Goal: Contribute content: Add original content to the website for others to see

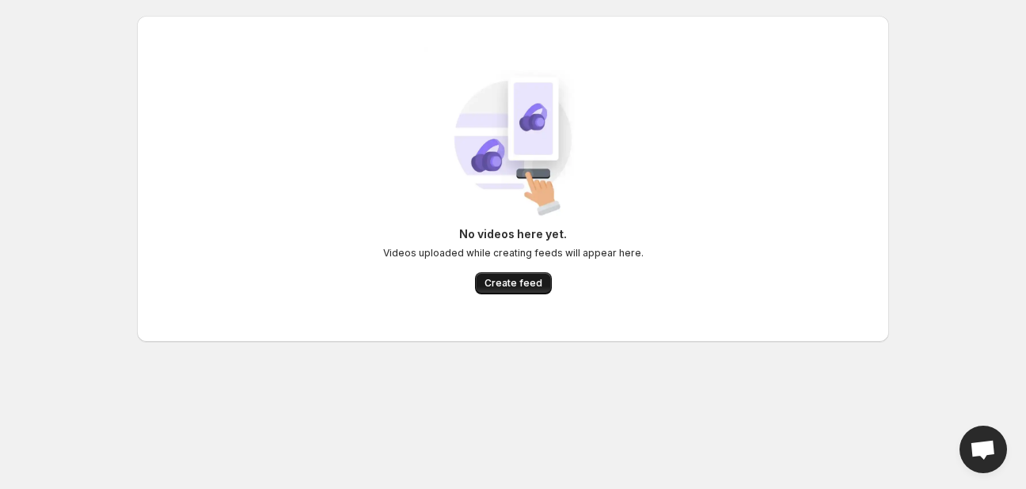
click at [520, 276] on button "Create feed" at bounding box center [513, 283] width 77 height 22
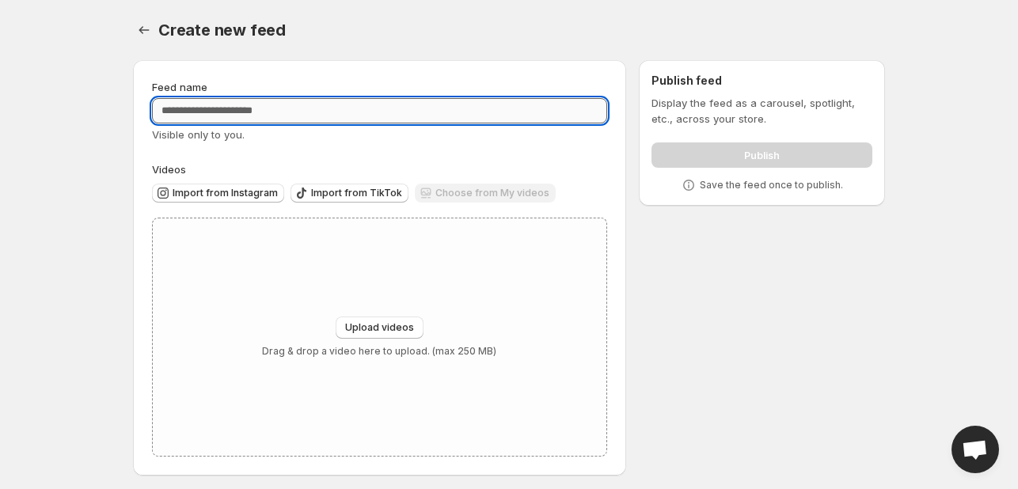
click at [287, 113] on input "Feed name" at bounding box center [379, 110] width 455 height 25
click at [469, 192] on div "Choose from My videos" at bounding box center [485, 194] width 141 height 21
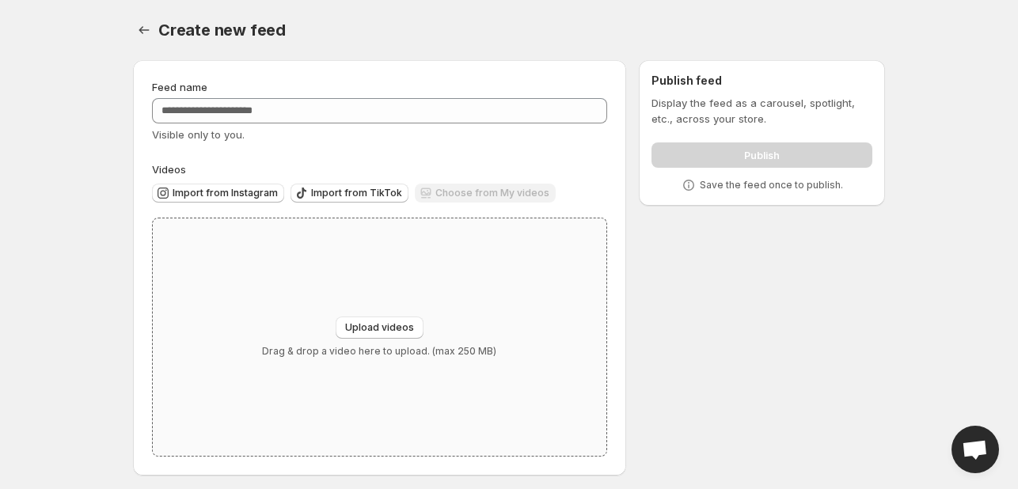
scroll to position [6, 0]
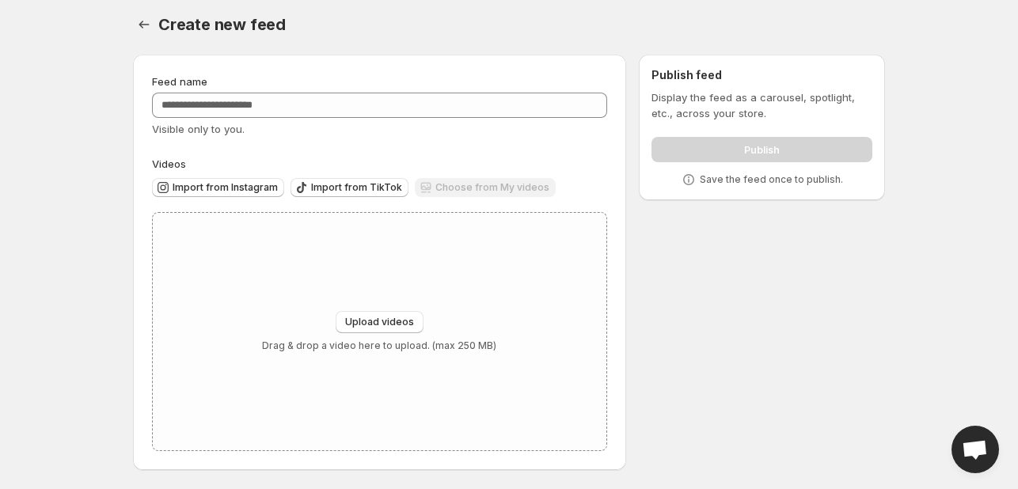
click at [478, 191] on div "Choose from My videos" at bounding box center [485, 188] width 141 height 21
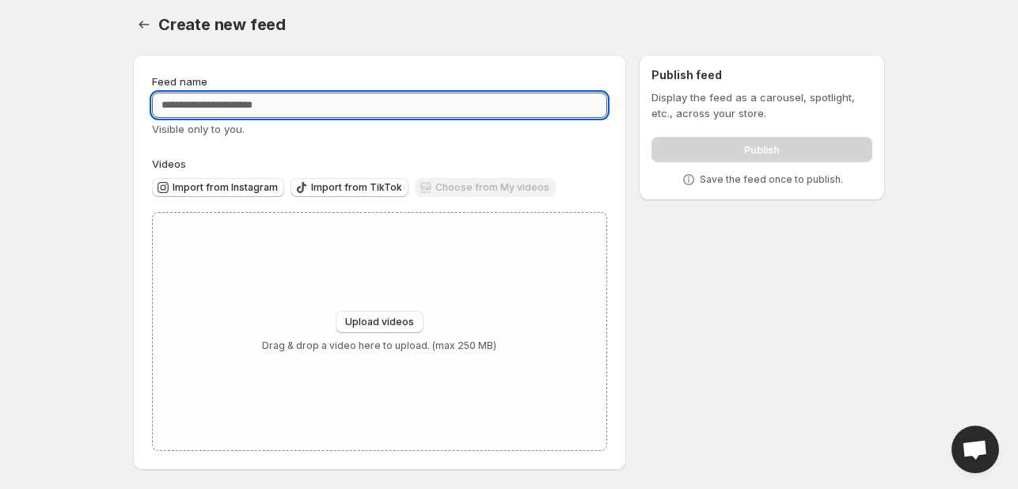
click at [323, 95] on input "Feed name" at bounding box center [379, 105] width 455 height 25
click at [321, 109] on input "Feed name" at bounding box center [379, 105] width 455 height 25
type input "*"
type input "**********"
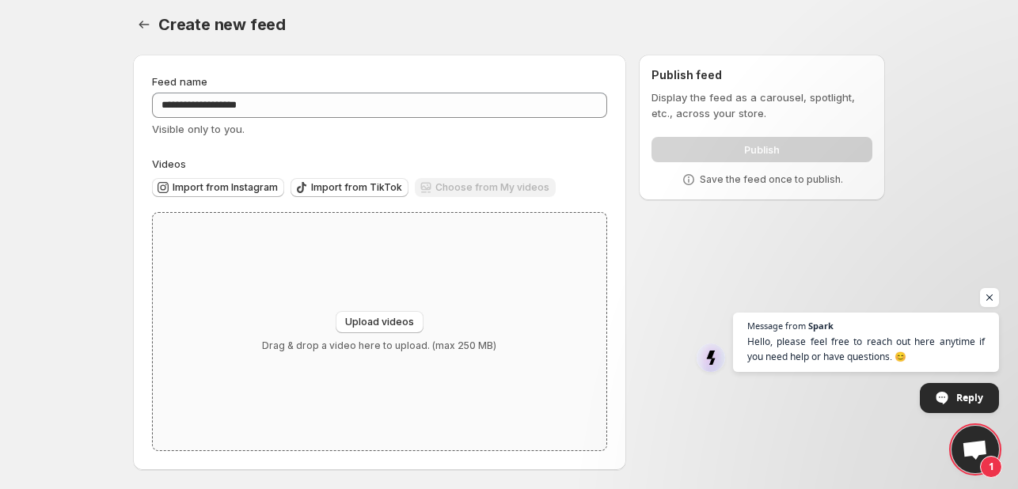
click at [402, 310] on div "Upload videos Drag & drop a video here to upload. (max 250 MB)" at bounding box center [380, 332] width 454 height 238
type input "**********"
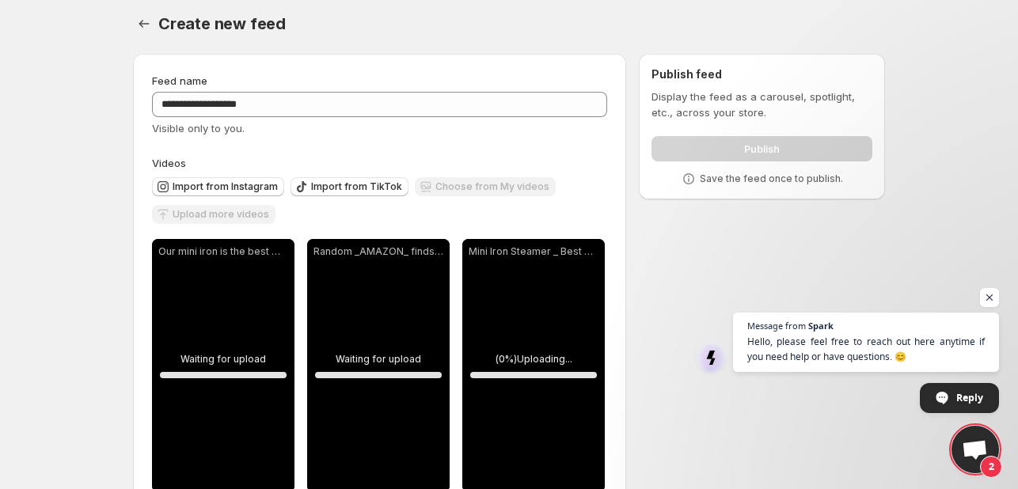
scroll to position [48, 0]
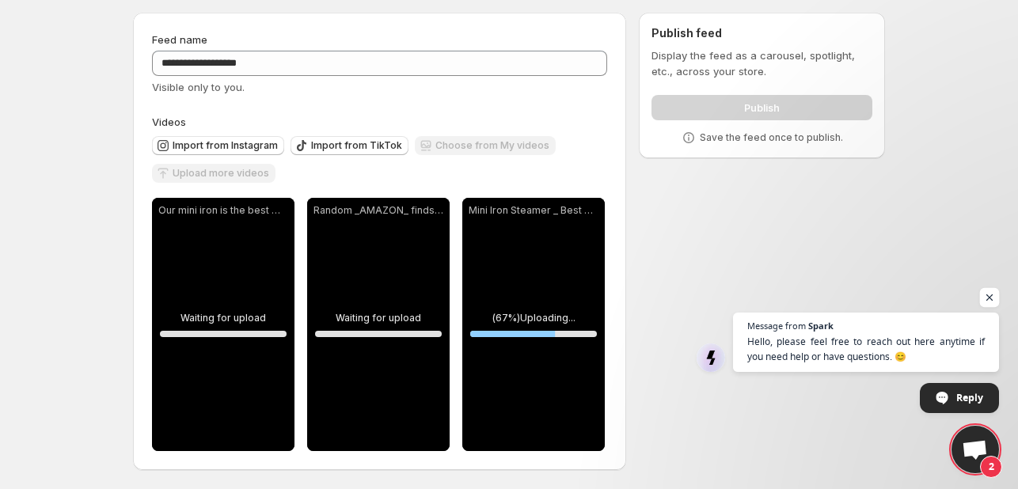
click at [985, 299] on span "Open chat" at bounding box center [990, 298] width 20 height 20
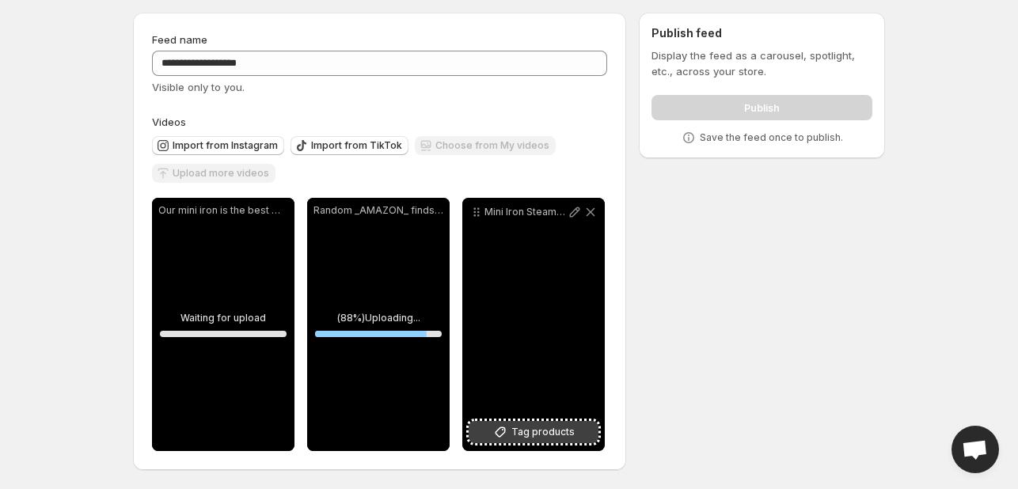
click at [534, 430] on span "Tag products" at bounding box center [542, 432] width 63 height 16
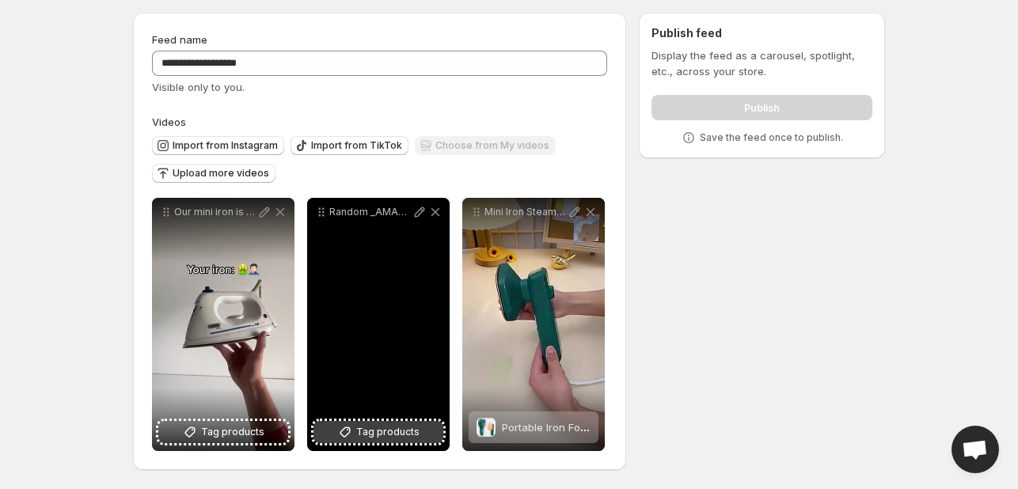
click at [366, 432] on span "Tag products" at bounding box center [387, 432] width 63 height 16
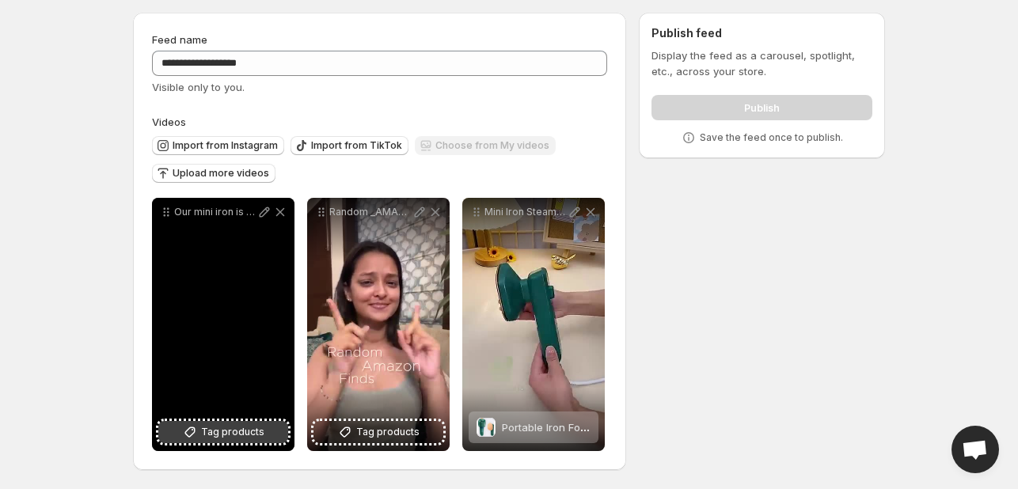
click at [244, 430] on span "Tag products" at bounding box center [232, 432] width 63 height 16
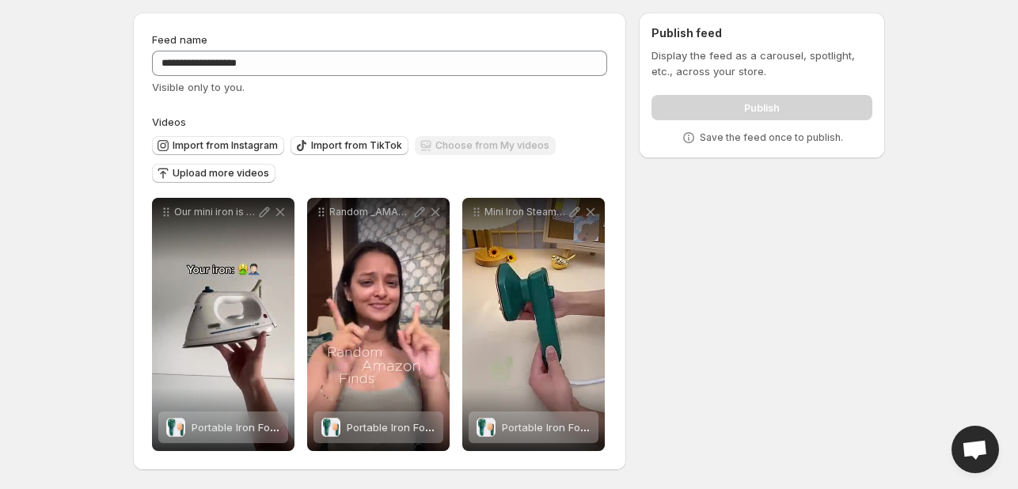
click at [652, 229] on div "**********" at bounding box center [502, 244] width 765 height 489
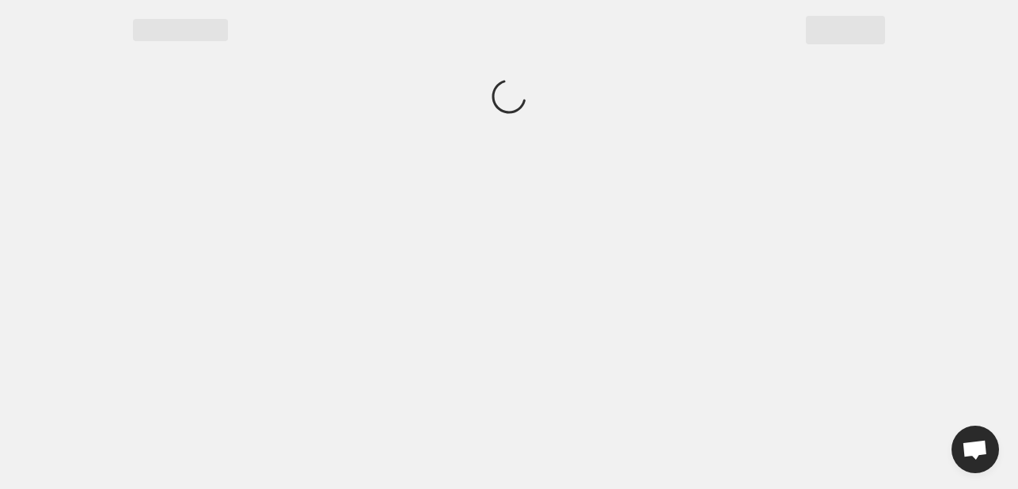
scroll to position [0, 0]
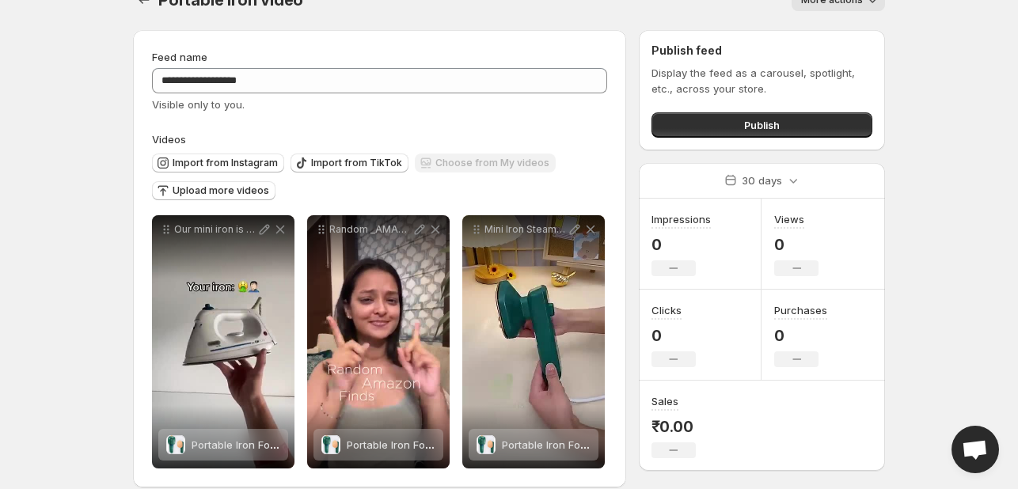
scroll to position [26, 0]
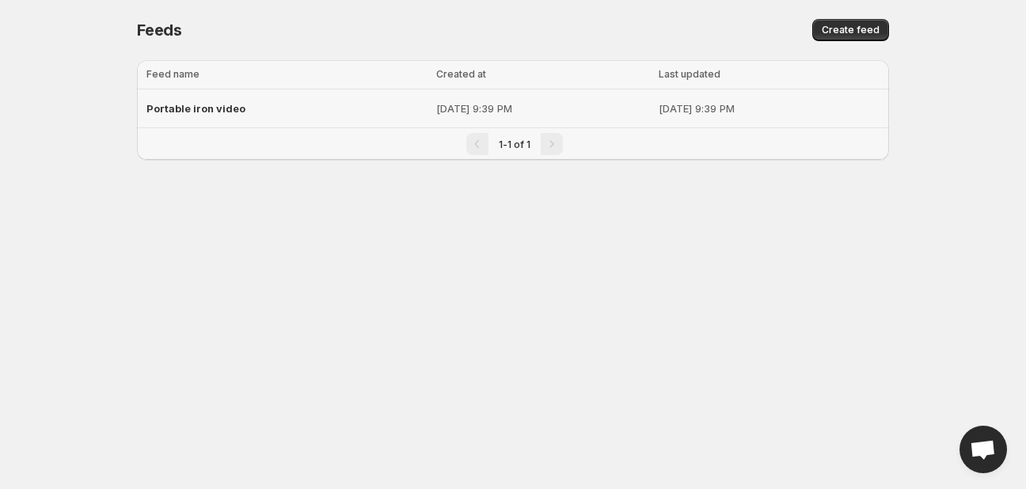
click at [369, 96] on td "Portable iron video" at bounding box center [284, 108] width 295 height 39
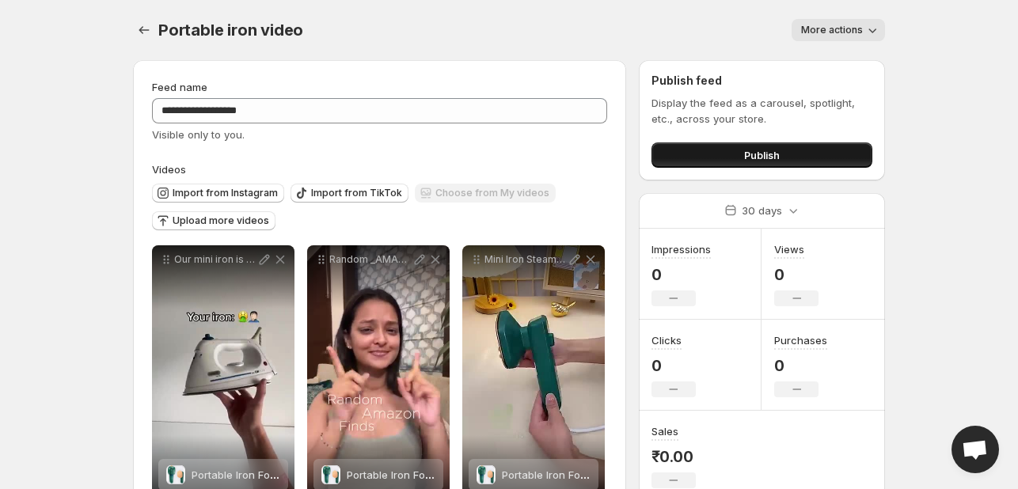
click at [774, 153] on span "Publish" at bounding box center [762, 155] width 36 height 16
click at [754, 156] on span "Publish" at bounding box center [762, 155] width 36 height 16
